Goal: Check status: Verify the current state of an ongoing process or item

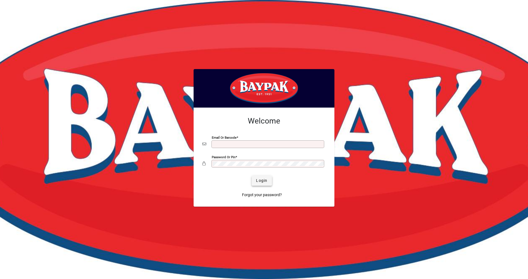
type input "**********"
click at [257, 182] on span "Login" at bounding box center [261, 181] width 11 height 6
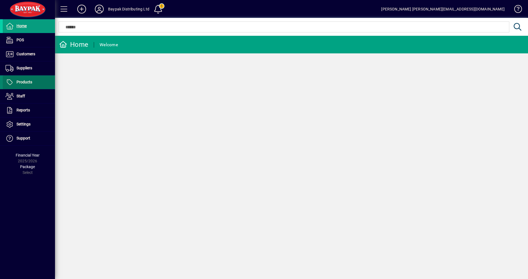
click at [20, 81] on span "Products" at bounding box center [24, 82] width 16 height 4
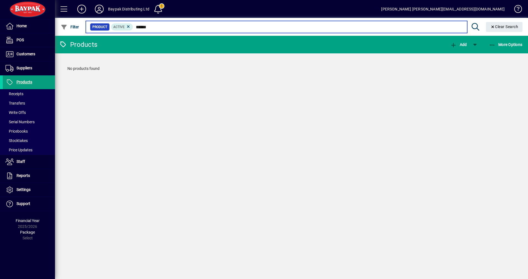
drag, startPoint x: 136, startPoint y: 26, endPoint x: 169, endPoint y: 31, distance: 33.4
click at [169, 31] on mat-chip-set "Product Active ******" at bounding box center [276, 27] width 381 height 12
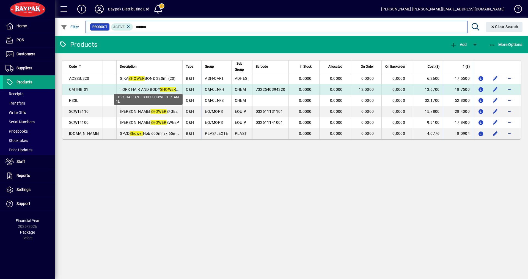
type input "******"
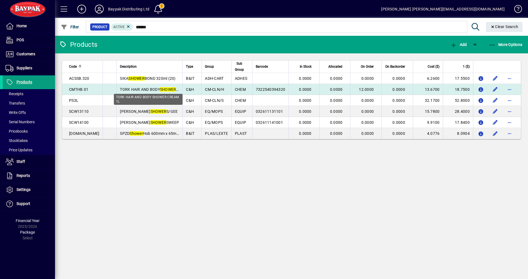
click at [120, 88] on span "TORK HAIR AND BODY SHOWER CREAM 1L" at bounding box center [157, 89] width 75 height 4
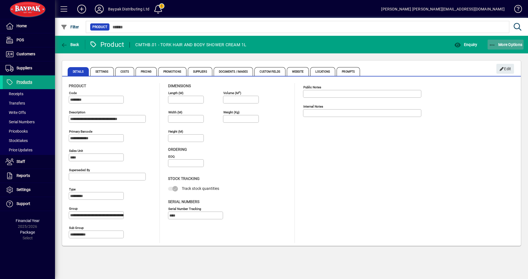
click at [506, 44] on span "More Options" at bounding box center [506, 44] width 34 height 4
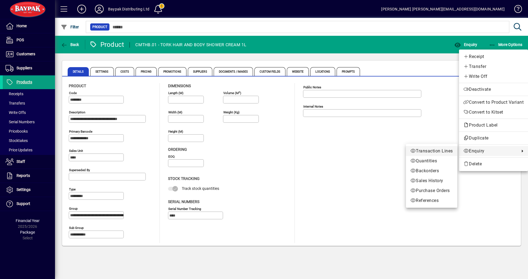
click at [428, 149] on span "Transaction Lines" at bounding box center [431, 151] width 43 height 7
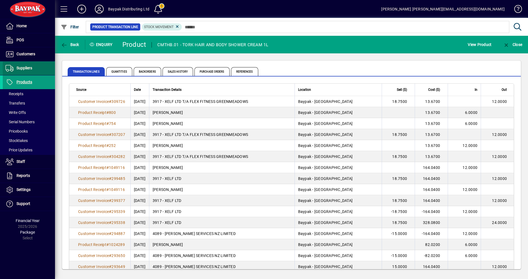
click at [21, 66] on span "Suppliers" at bounding box center [24, 68] width 16 height 4
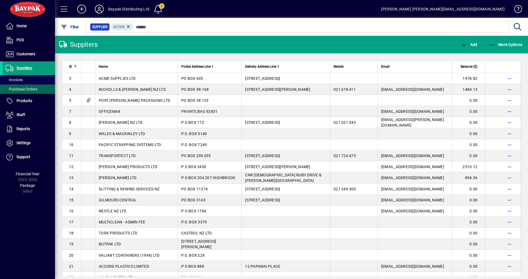
click at [18, 88] on span "Purchase Orders" at bounding box center [21, 89] width 32 height 4
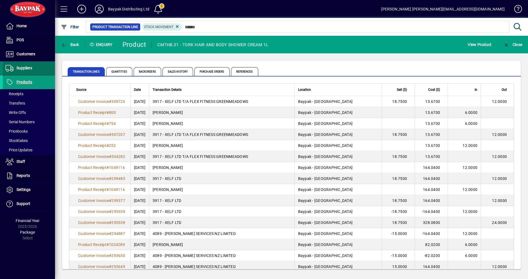
click at [19, 67] on span "Suppliers" at bounding box center [24, 68] width 16 height 4
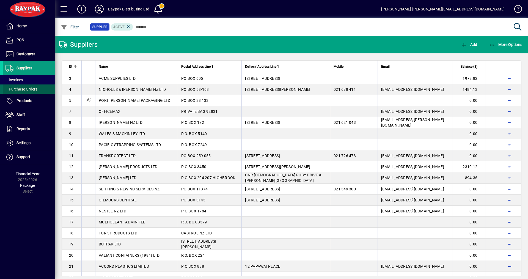
click at [18, 88] on span "Purchase Orders" at bounding box center [21, 89] width 32 height 4
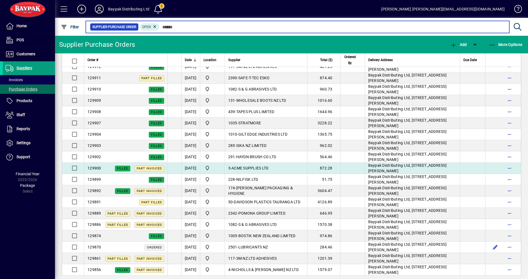
scroll to position [880, 0]
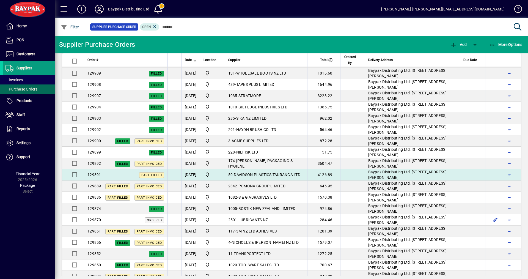
click at [151, 178] on span "Part Filled" at bounding box center [151, 175] width 25 height 6
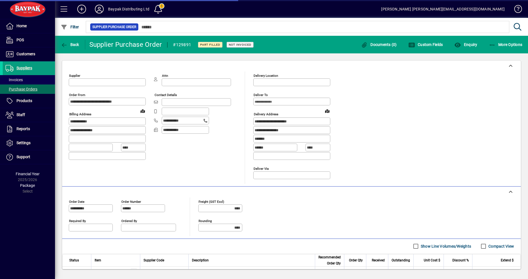
type input "**********"
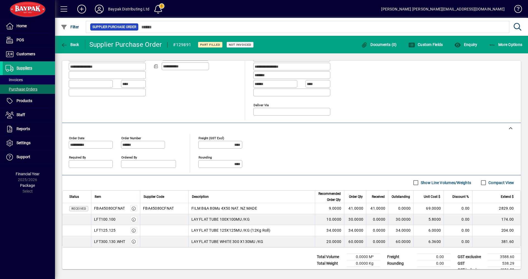
scroll to position [73, 0]
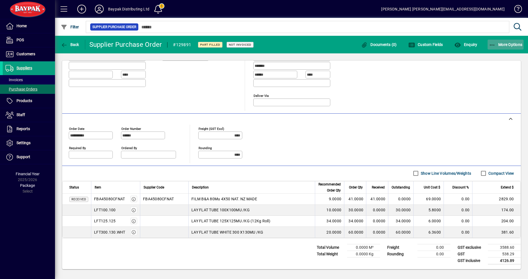
click at [503, 45] on span "More Options" at bounding box center [506, 44] width 34 height 4
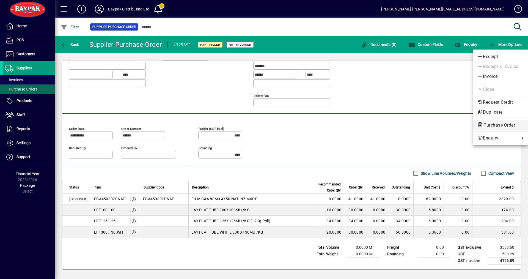
click at [483, 126] on span "Purchase Order" at bounding box center [497, 124] width 40 height 5
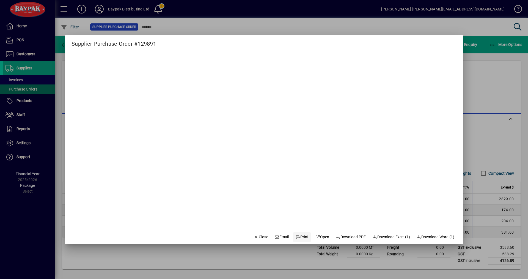
click at [300, 237] on span "Print" at bounding box center [301, 237] width 13 height 6
click at [256, 238] on span "Close" at bounding box center [261, 237] width 14 height 6
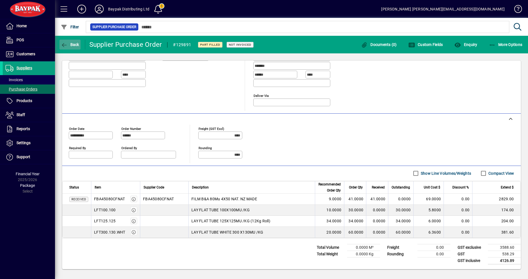
click at [69, 45] on span "Back" at bounding box center [70, 44] width 18 height 4
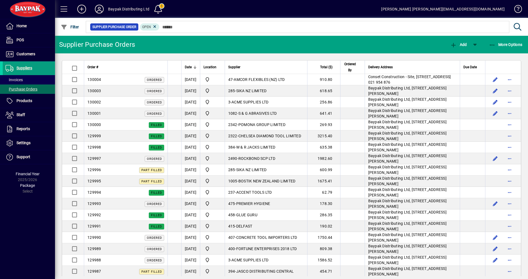
click at [69, 45] on div "Supplier Purchase Orders" at bounding box center [97, 44] width 76 height 9
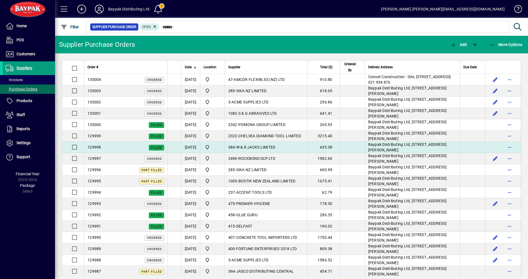
click at [82, 149] on td at bounding box center [73, 147] width 22 height 11
